Goal: Task Accomplishment & Management: Manage account settings

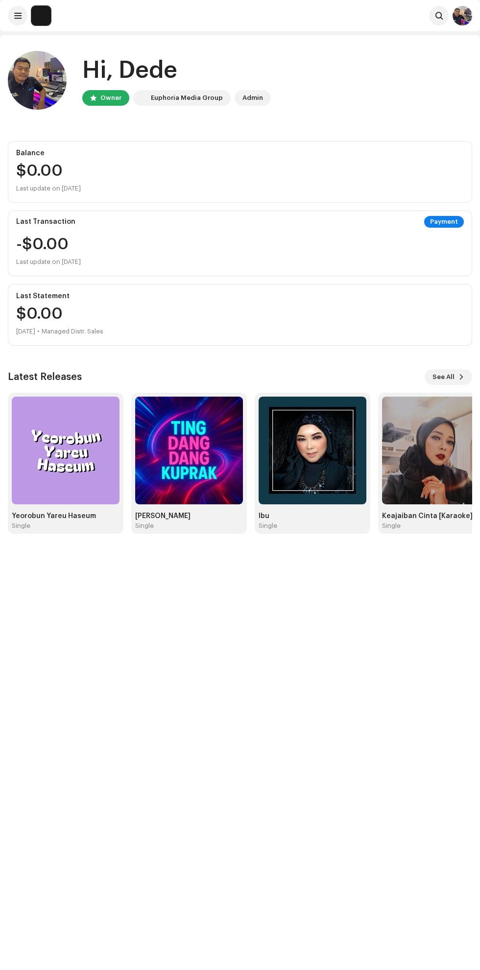
click at [66, 466] on img at bounding box center [66, 451] width 108 height 108
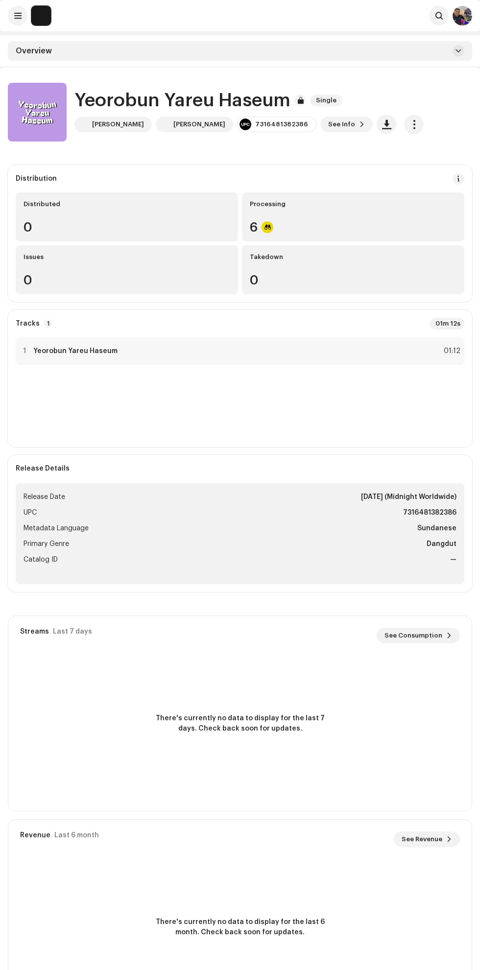
click at [354, 223] on div "6" at bounding box center [353, 227] width 207 height 13
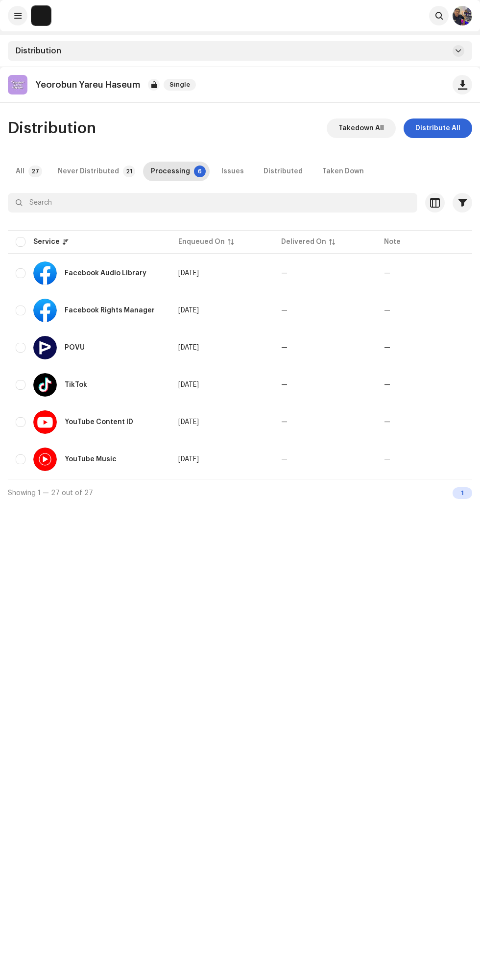
scroll to position [0, 135]
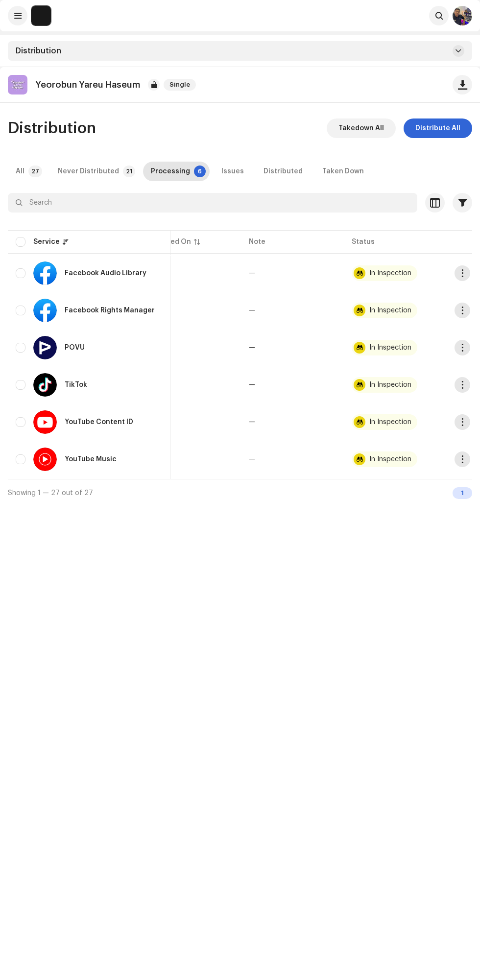
click at [66, 171] on div "Never Distributed" at bounding box center [88, 172] width 61 height 20
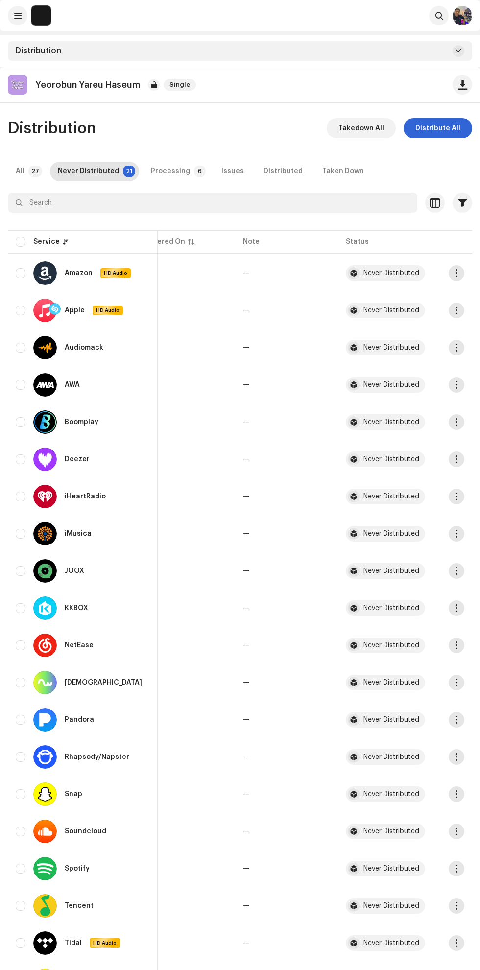
scroll to position [0, 112]
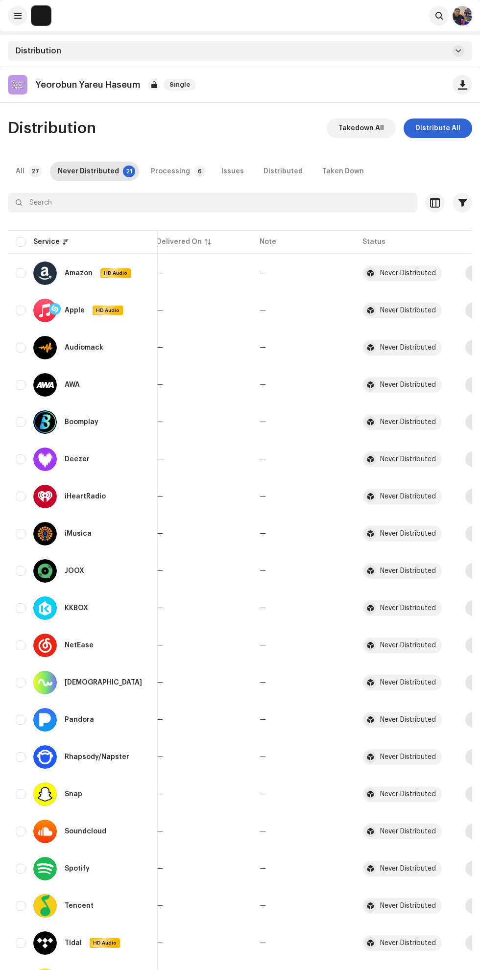
click at [15, 15] on span at bounding box center [17, 16] width 7 height 8
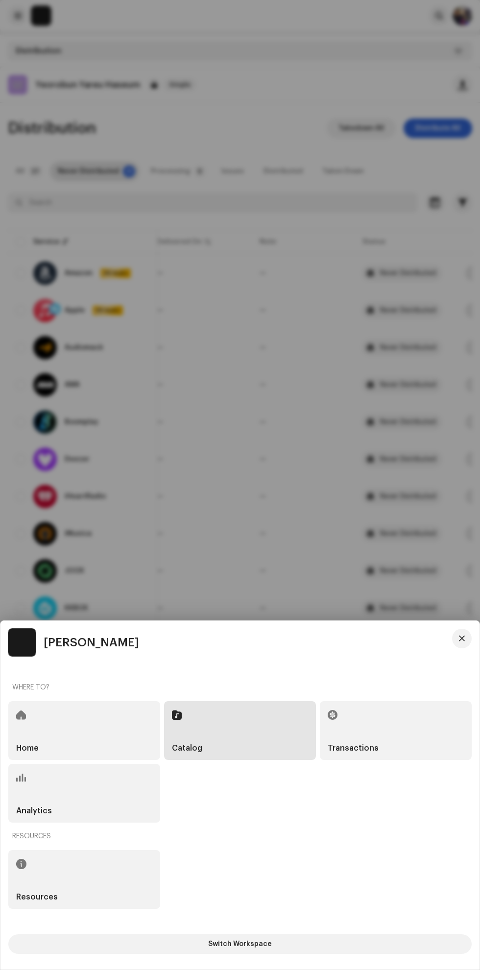
click at [187, 314] on div at bounding box center [240, 485] width 480 height 970
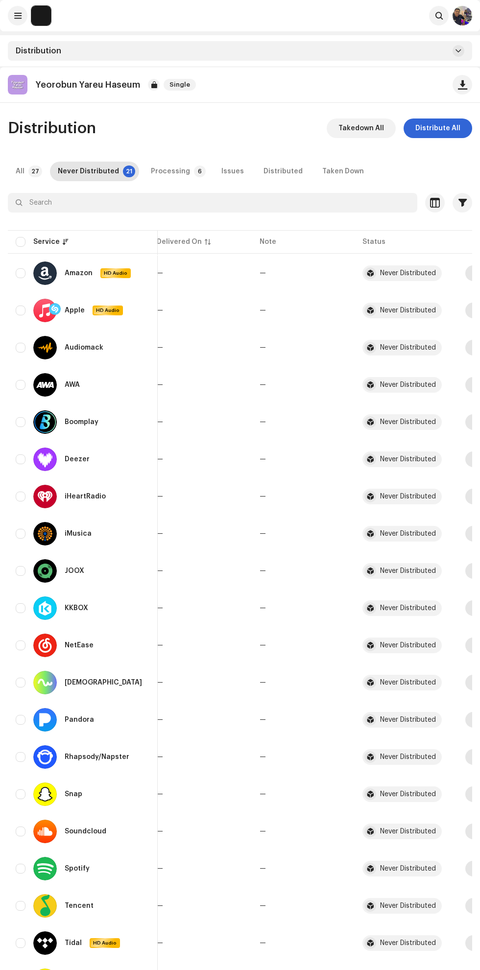
click at [166, 183] on div "Distribution Takedown All Distribute All All 27 Never Distributed 21 Processing…" at bounding box center [240, 591] width 480 height 946
click at [194, 171] on p-badge "6" at bounding box center [200, 171] width 12 height 12
